Goal: Task Accomplishment & Management: Use online tool/utility

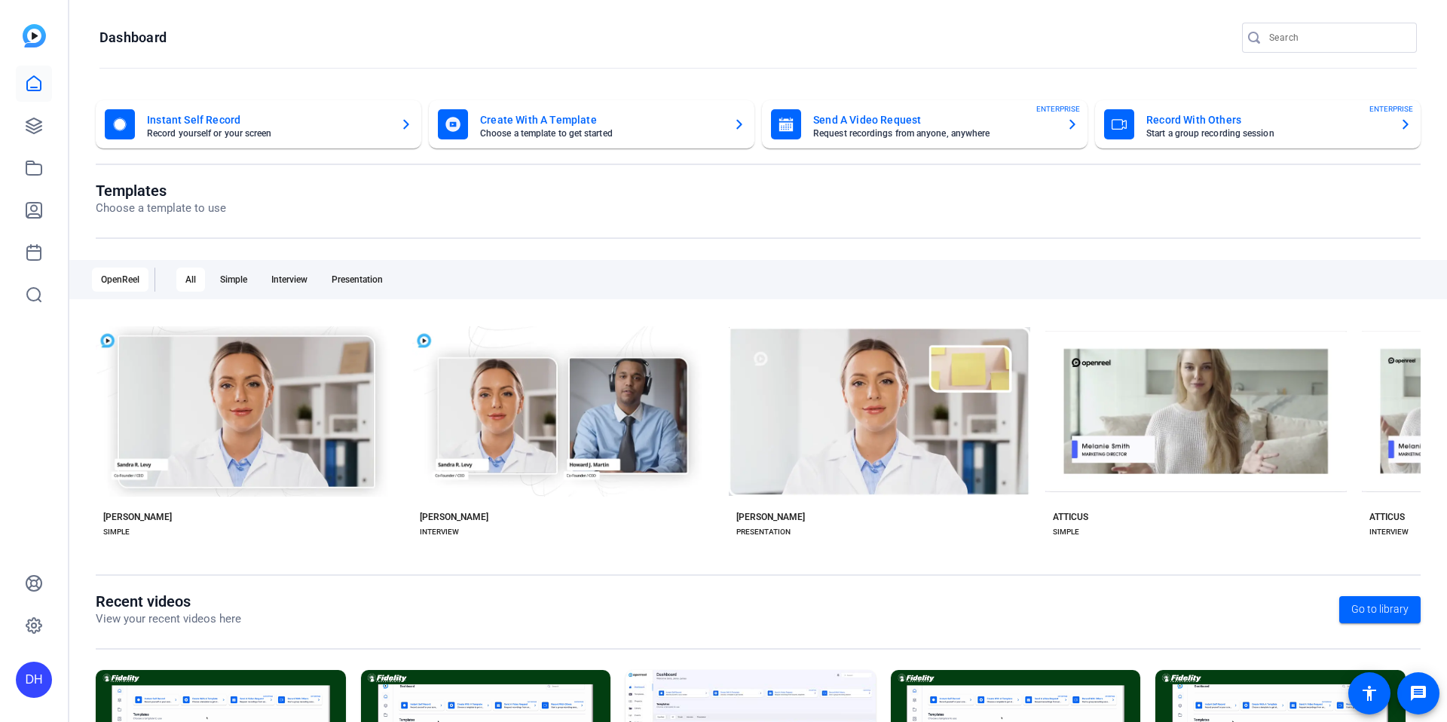
click at [20, 665] on div "DH" at bounding box center [34, 680] width 36 height 36
click at [173, 671] on mat-icon "logout" at bounding box center [181, 667] width 18 height 18
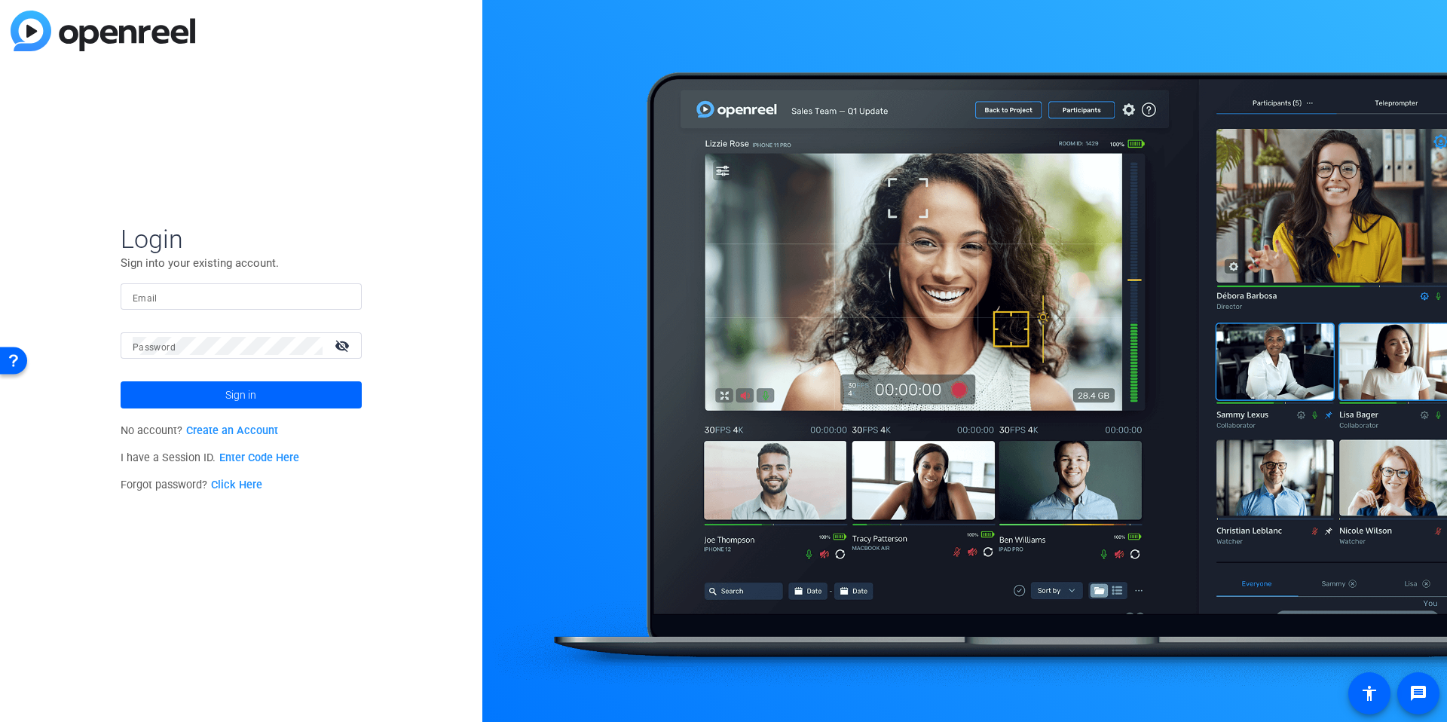
type input "[EMAIL_ADDRESS][DOMAIN_NAME]"
click at [167, 291] on input "[EMAIL_ADDRESS][DOMAIN_NAME]" at bounding box center [241, 297] width 217 height 18
click at [335, 300] on img at bounding box center [337, 297] width 11 height 18
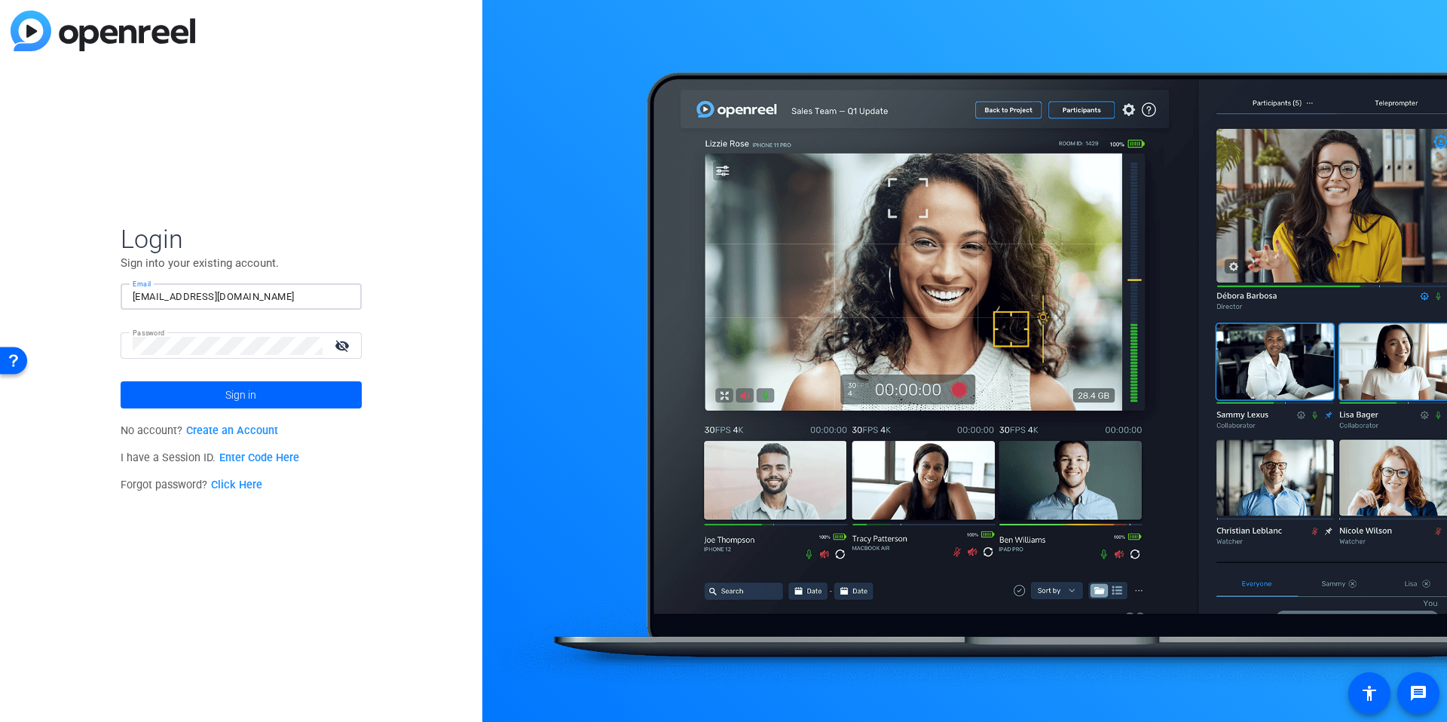
type input "[EMAIL_ADDRESS][DOMAIN_NAME]"
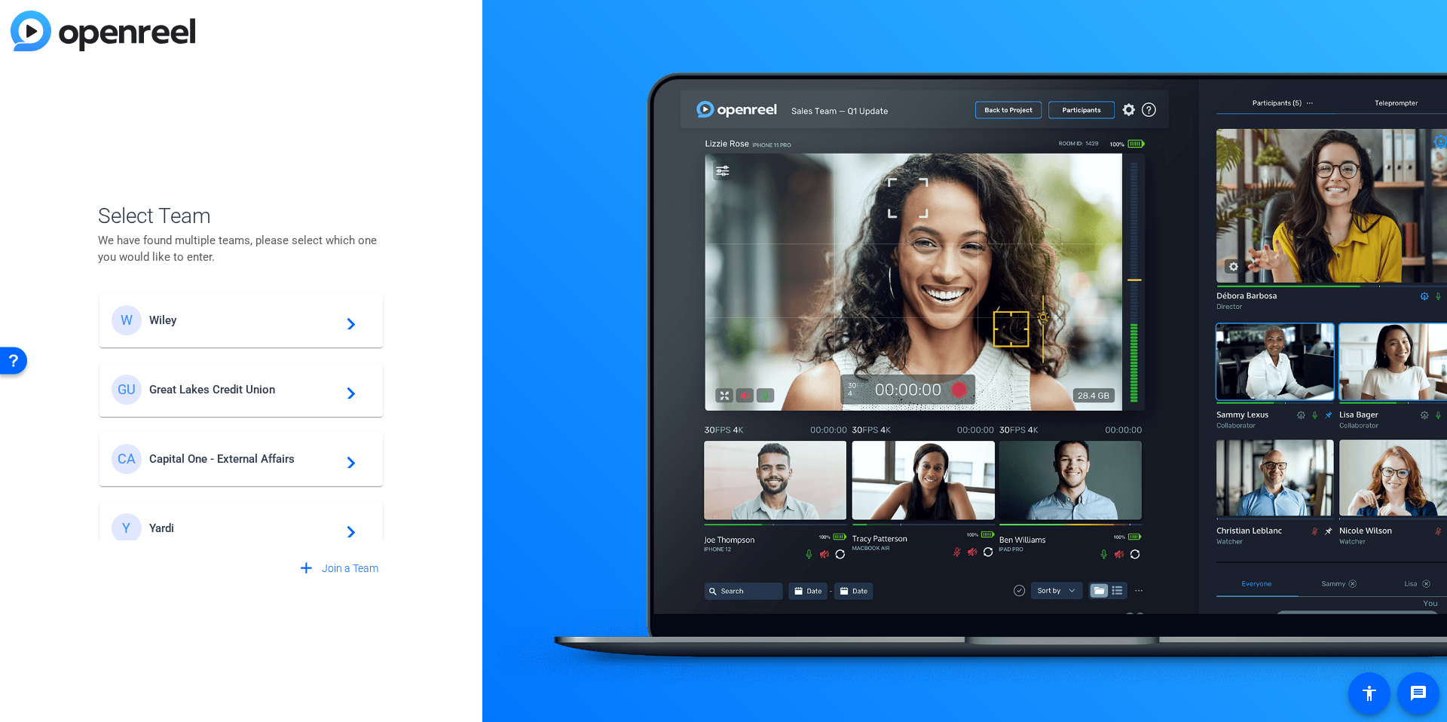
click at [235, 390] on span "Great Lakes Credit Union" at bounding box center [243, 390] width 188 height 14
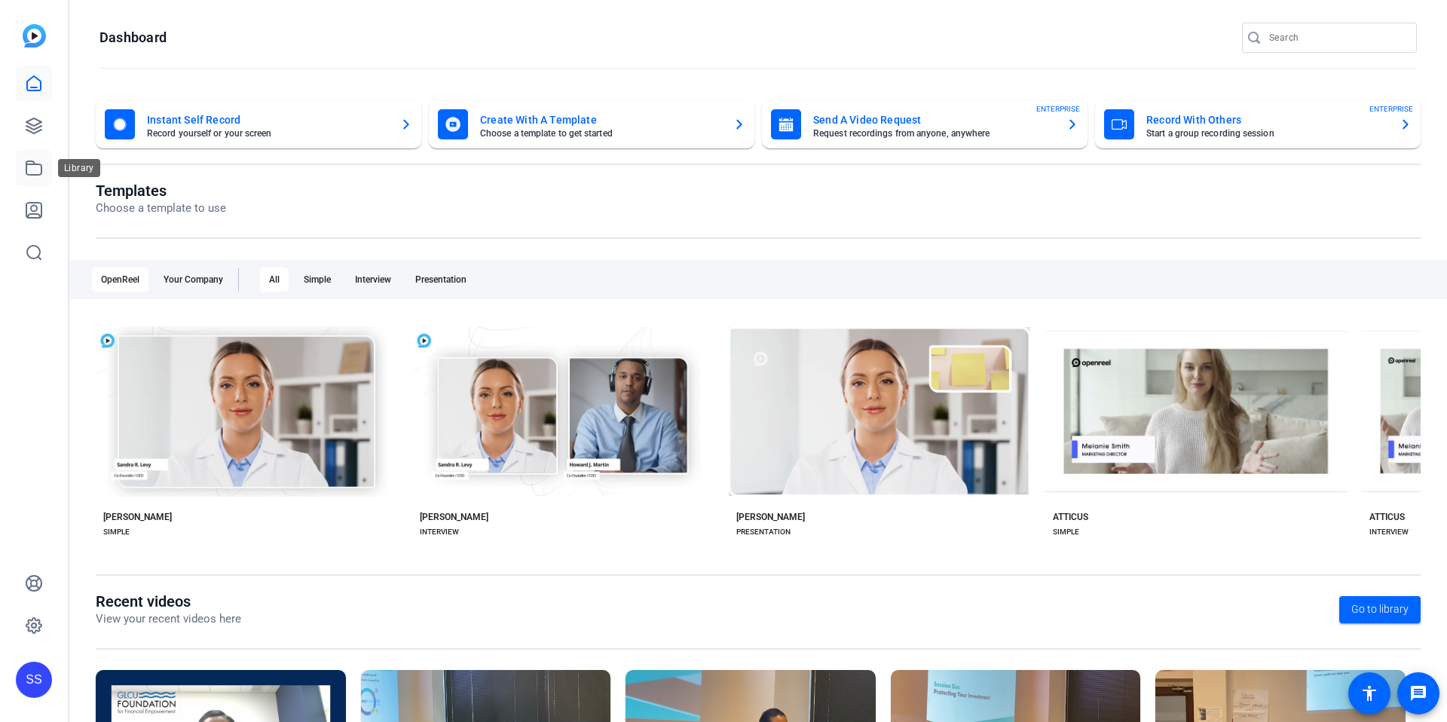
click at [33, 167] on icon at bounding box center [34, 168] width 18 height 18
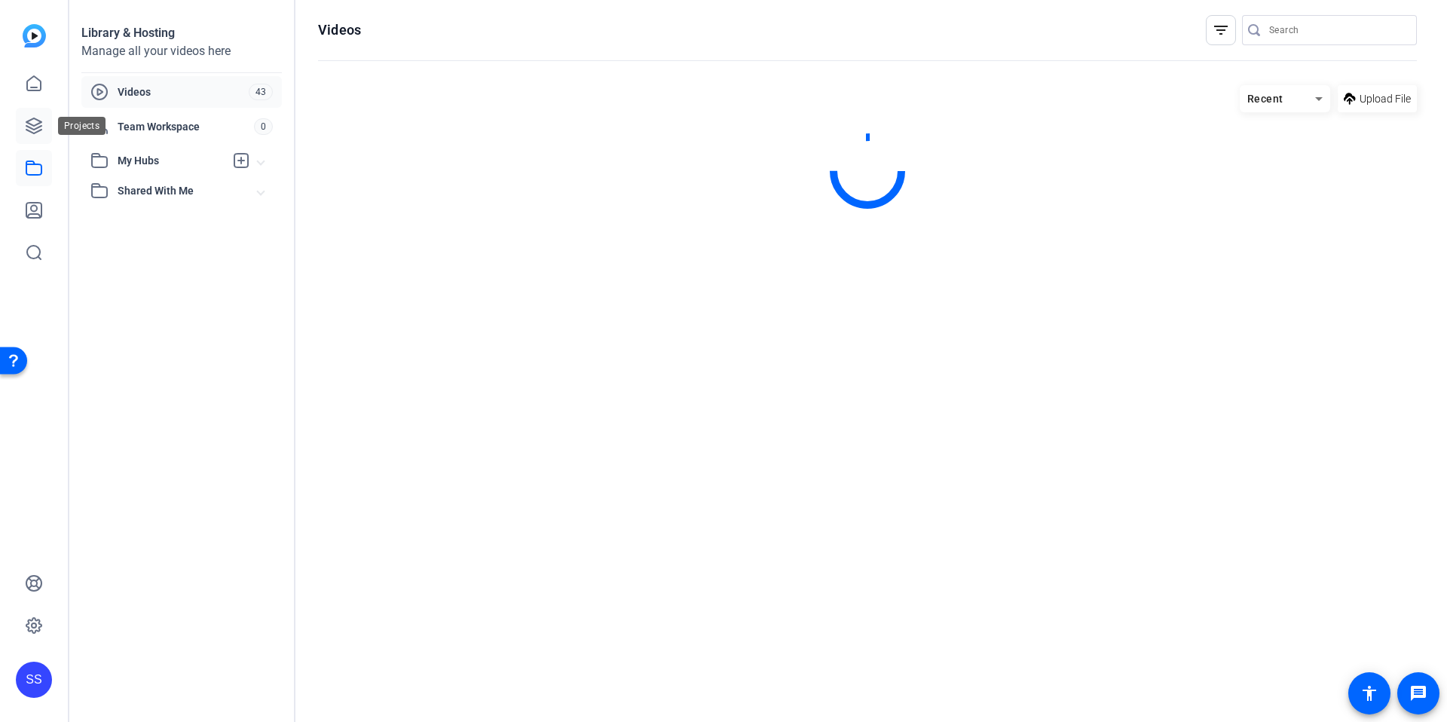
click at [38, 130] on icon at bounding box center [33, 125] width 15 height 15
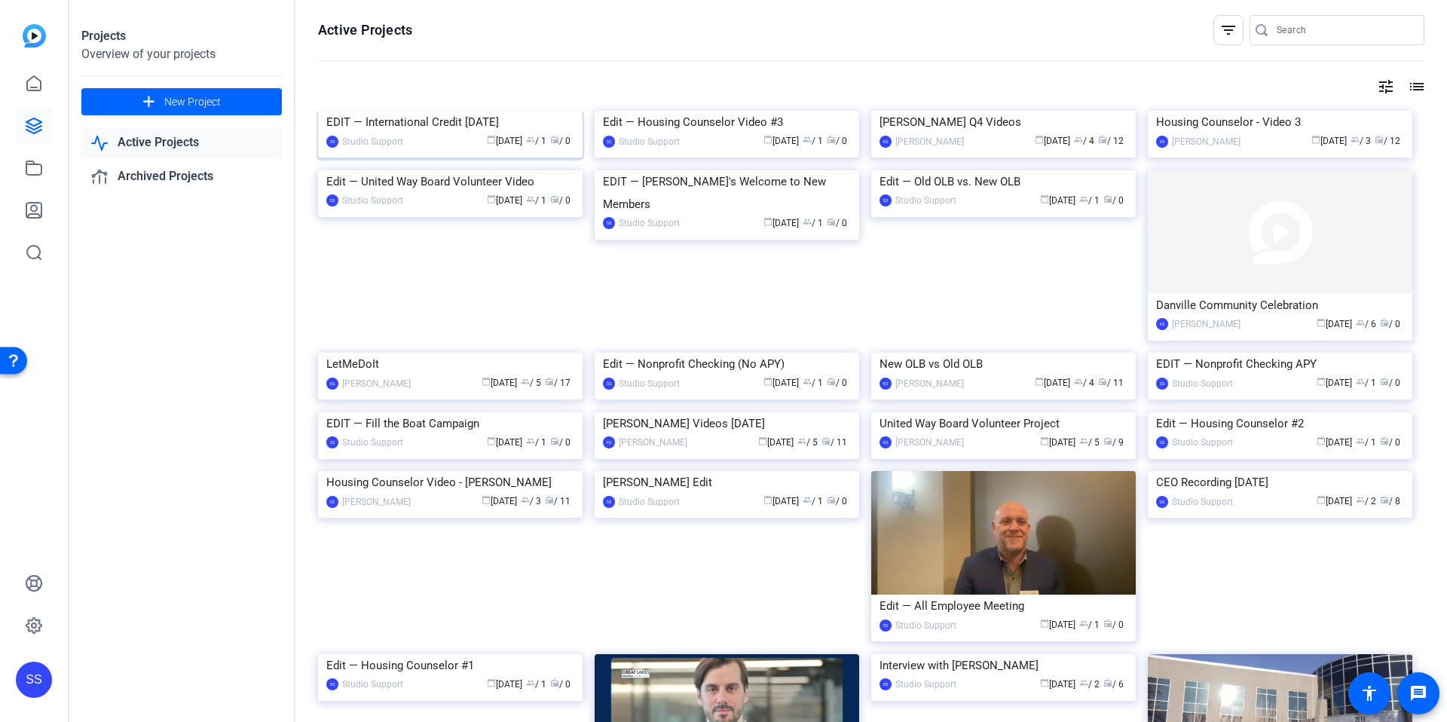
click at [432, 111] on img at bounding box center [450, 111] width 264 height 0
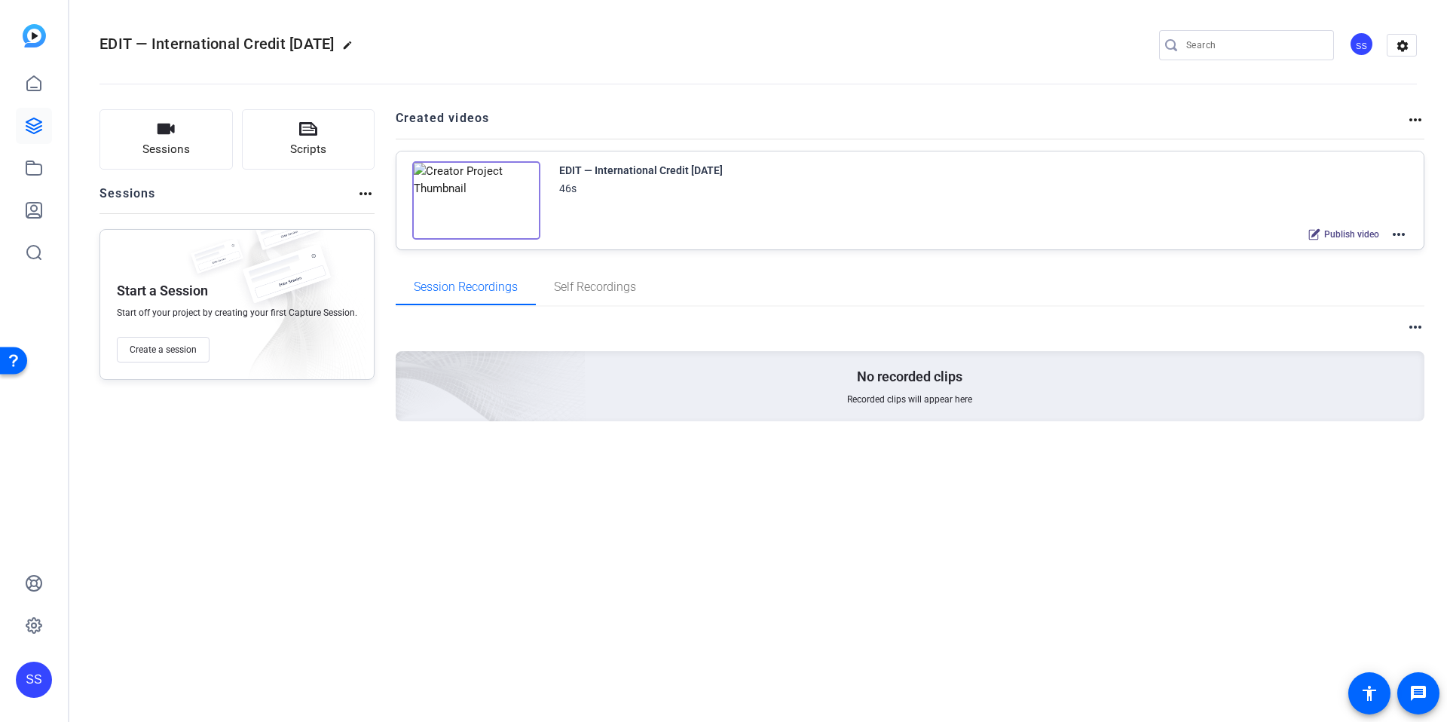
click at [1404, 232] on mat-icon "more_horiz" at bounding box center [1398, 234] width 18 height 18
click at [1338, 255] on span "Edit in Creator" at bounding box center [1343, 252] width 105 height 18
click at [23, 685] on div "SS" at bounding box center [34, 680] width 36 height 36
click at [199, 662] on mat-icon "logout" at bounding box center [200, 658] width 18 height 18
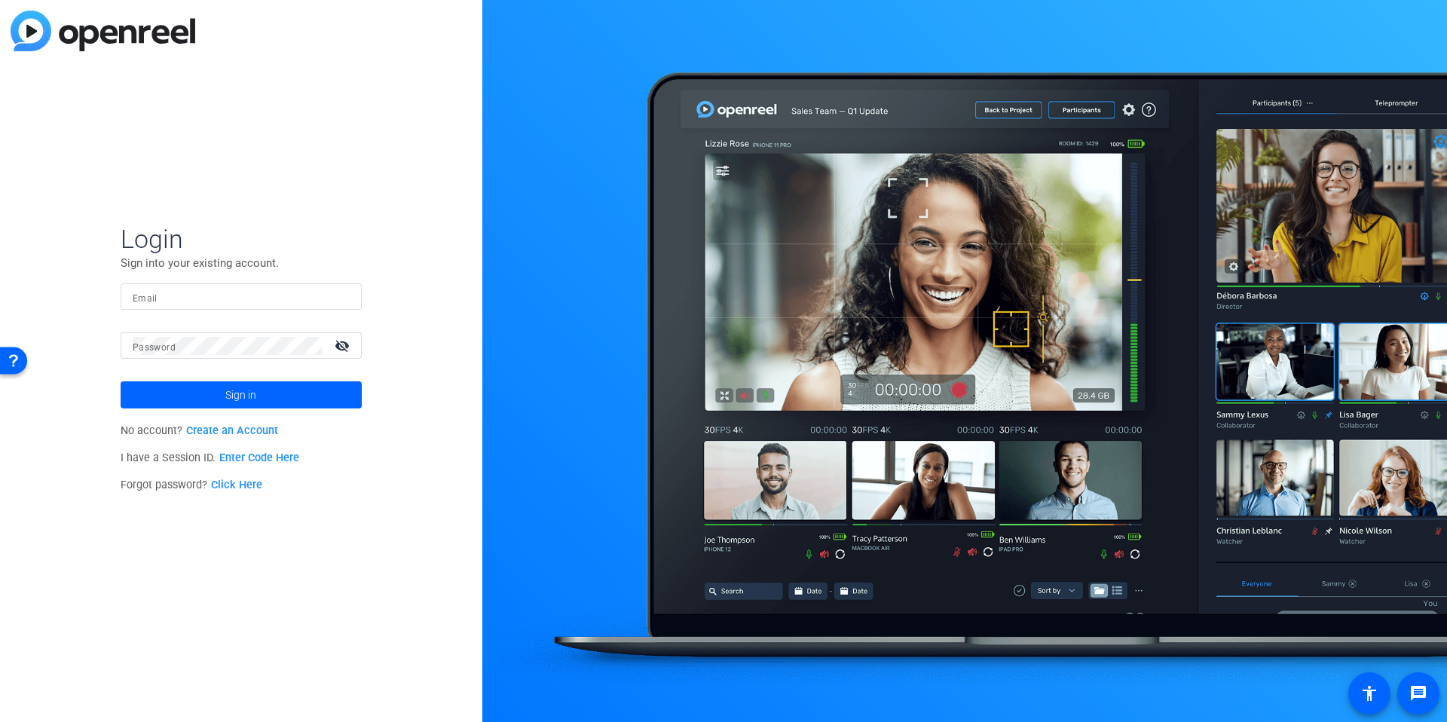
type input "[EMAIL_ADDRESS][DOMAIN_NAME]"
